Goal: Navigation & Orientation: Find specific page/section

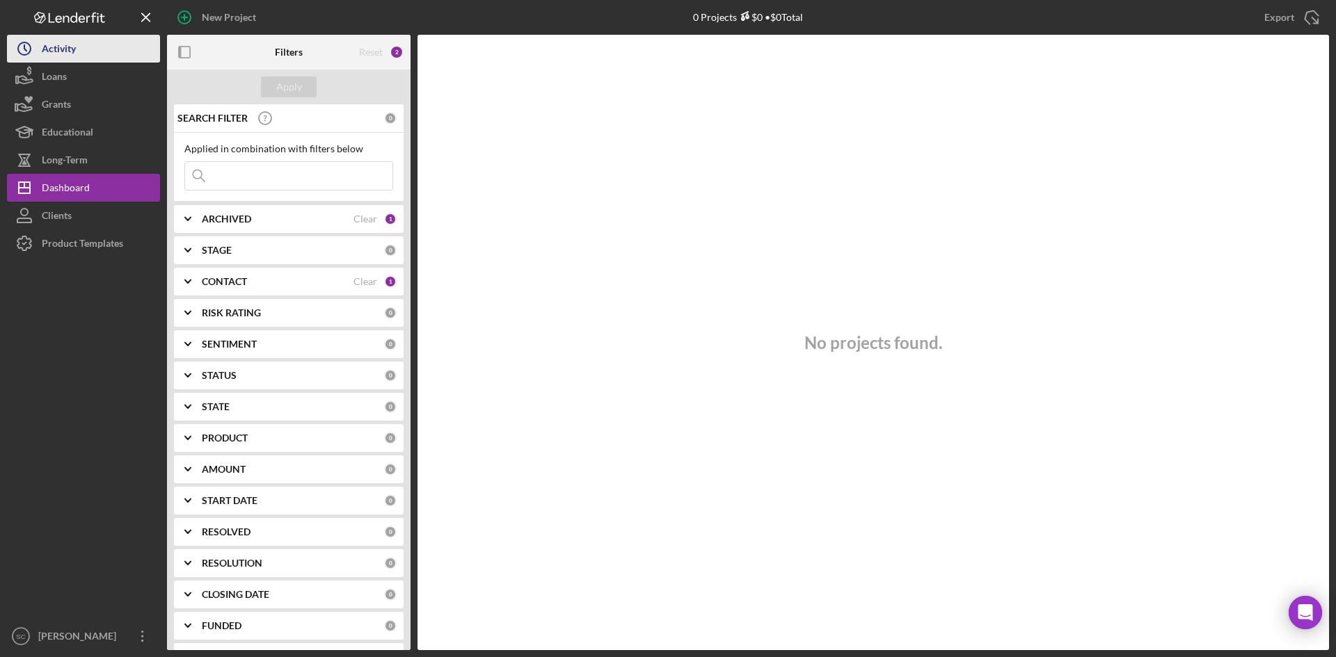
click at [71, 36] on div "Activity" at bounding box center [59, 50] width 34 height 31
